Goal: Task Accomplishment & Management: Manage account settings

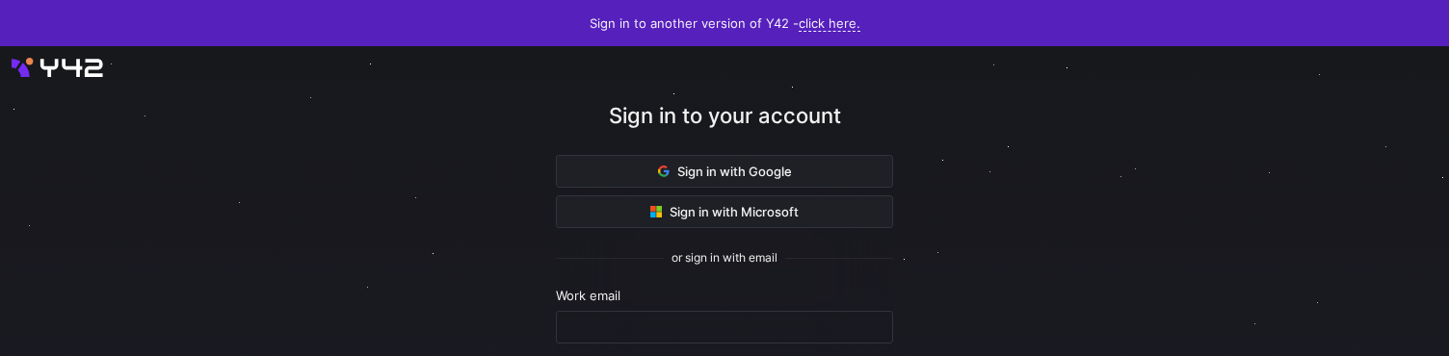
scroll to position [246, 0]
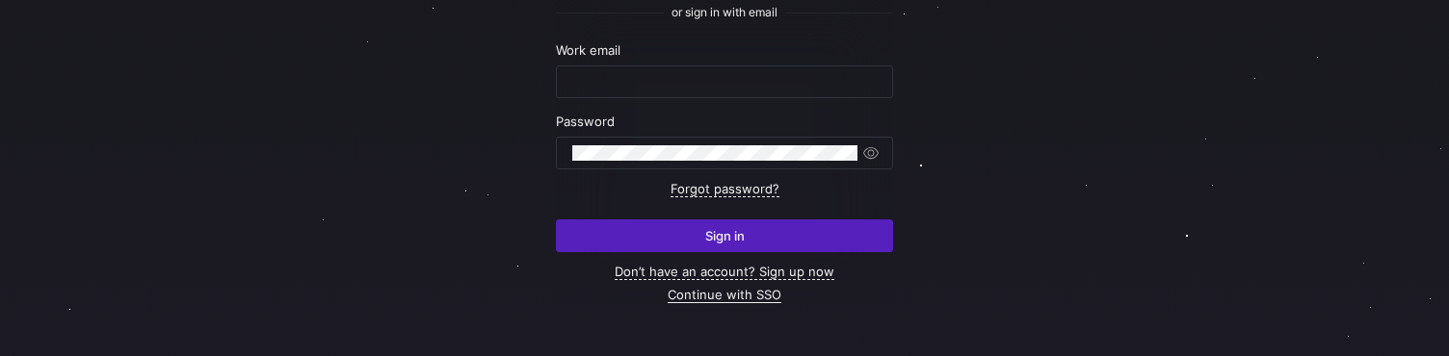
click at [744, 297] on link "Continue with SSO" at bounding box center [724, 295] width 114 height 16
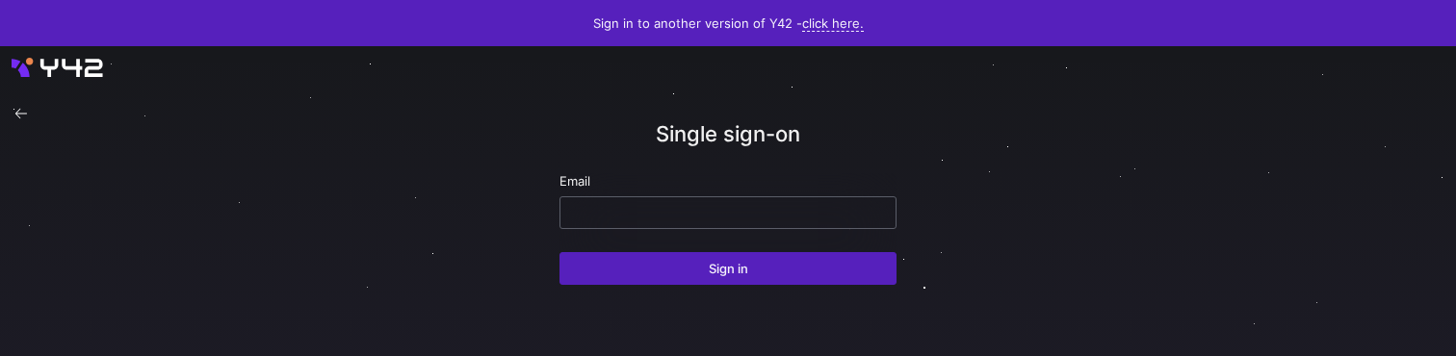
click at [664, 218] on input "email" at bounding box center [728, 212] width 304 height 15
paste input "ppatida2@cisco.com"
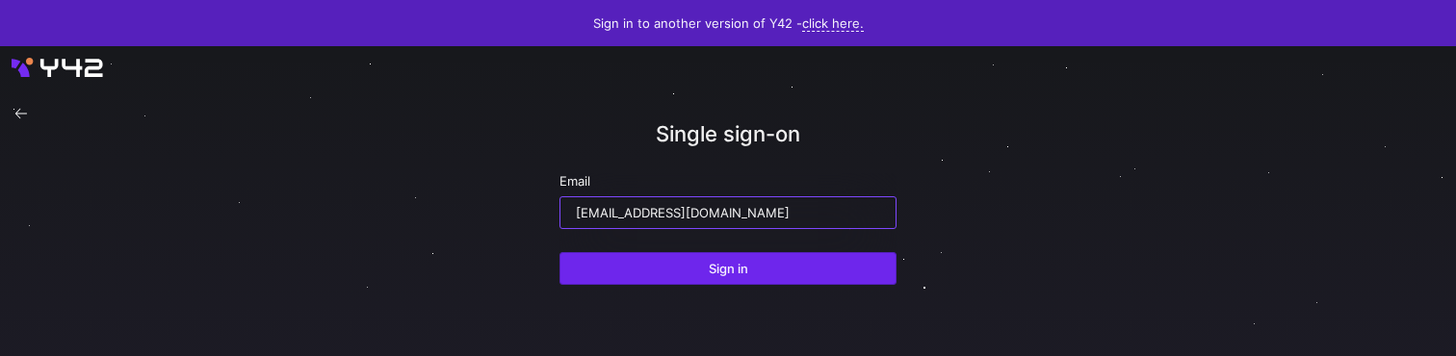
type input "ppatida2@cisco.com"
click at [718, 274] on span "Sign in" at bounding box center [728, 268] width 39 height 15
